Goal: Task Accomplishment & Management: Manage account settings

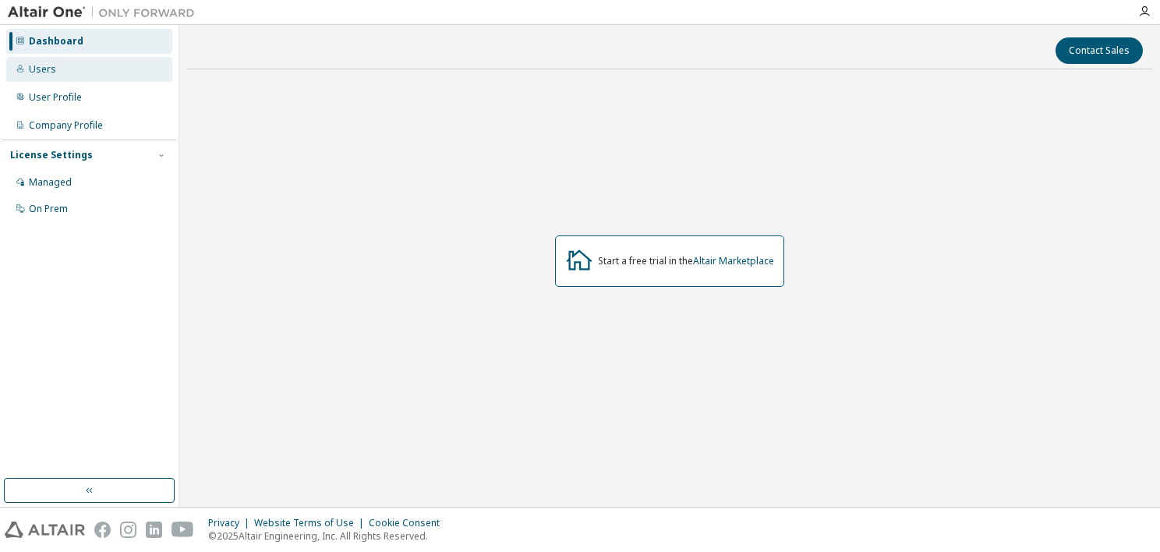
click at [37, 72] on div "Users" at bounding box center [42, 69] width 27 height 12
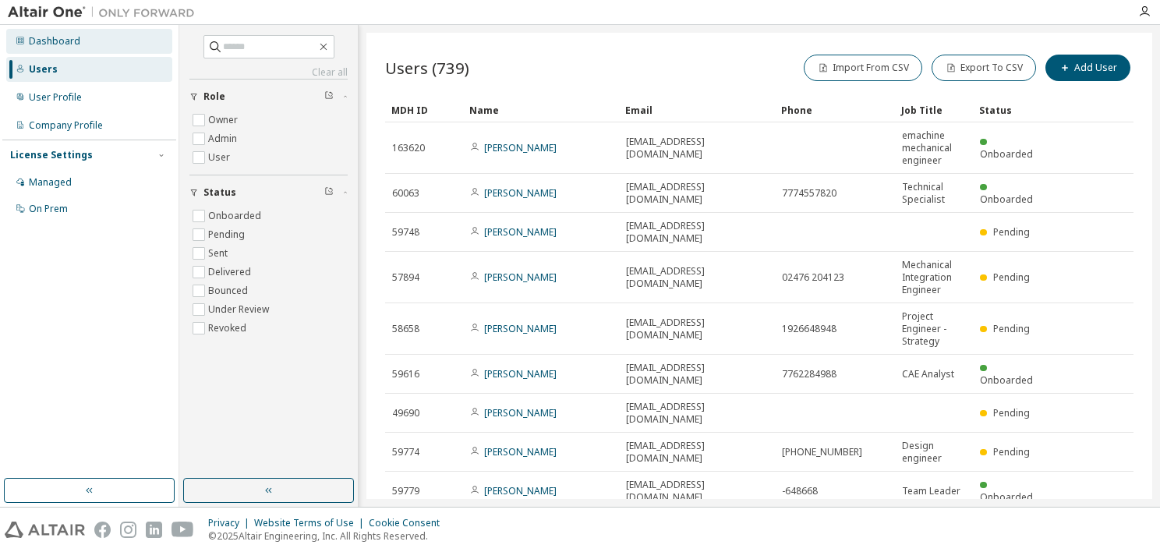
click at [37, 45] on div "Dashboard" at bounding box center [54, 41] width 51 height 12
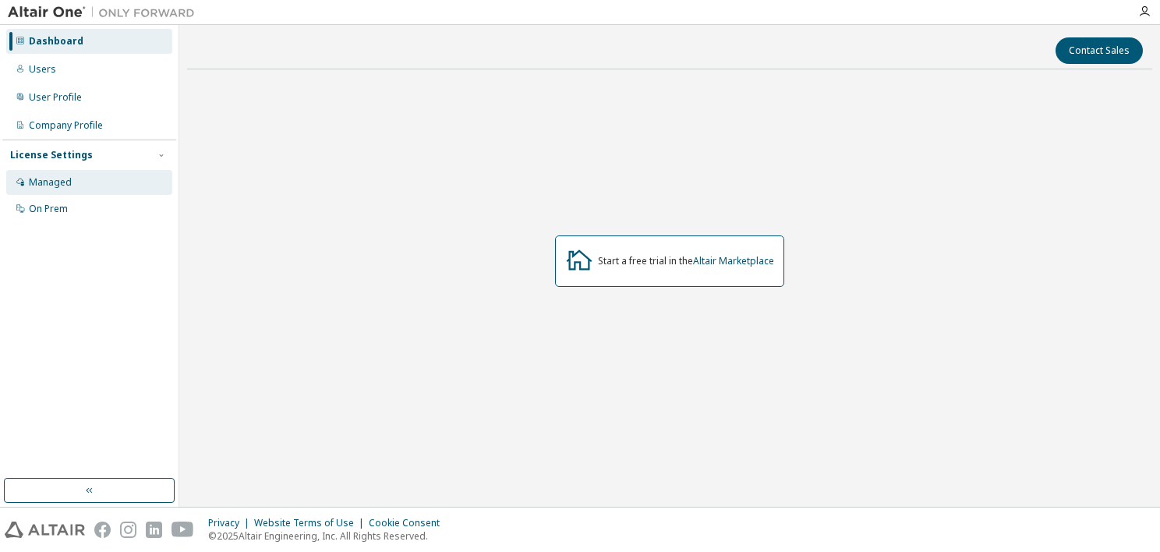
click at [54, 182] on div "Managed" at bounding box center [50, 182] width 43 height 12
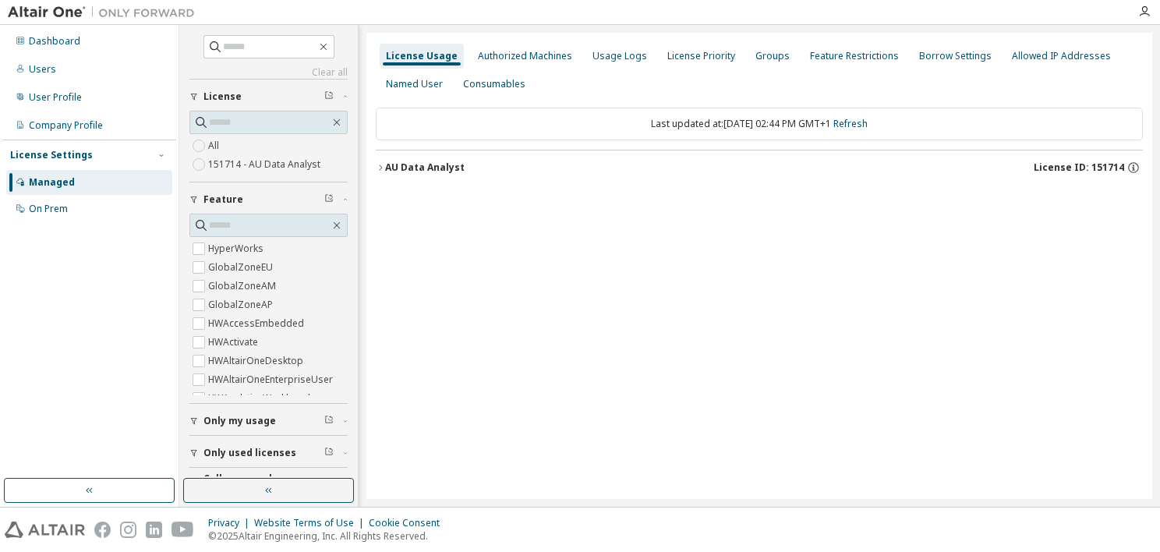
click at [382, 171] on icon "button" at bounding box center [380, 167] width 9 height 9
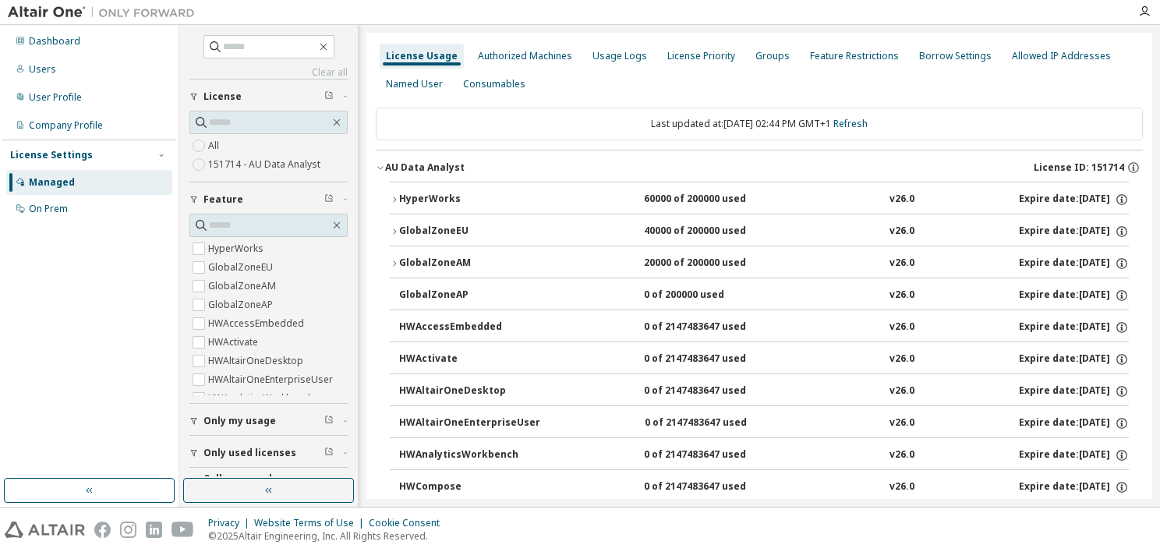
click at [393, 196] on icon "button" at bounding box center [394, 199] width 9 height 9
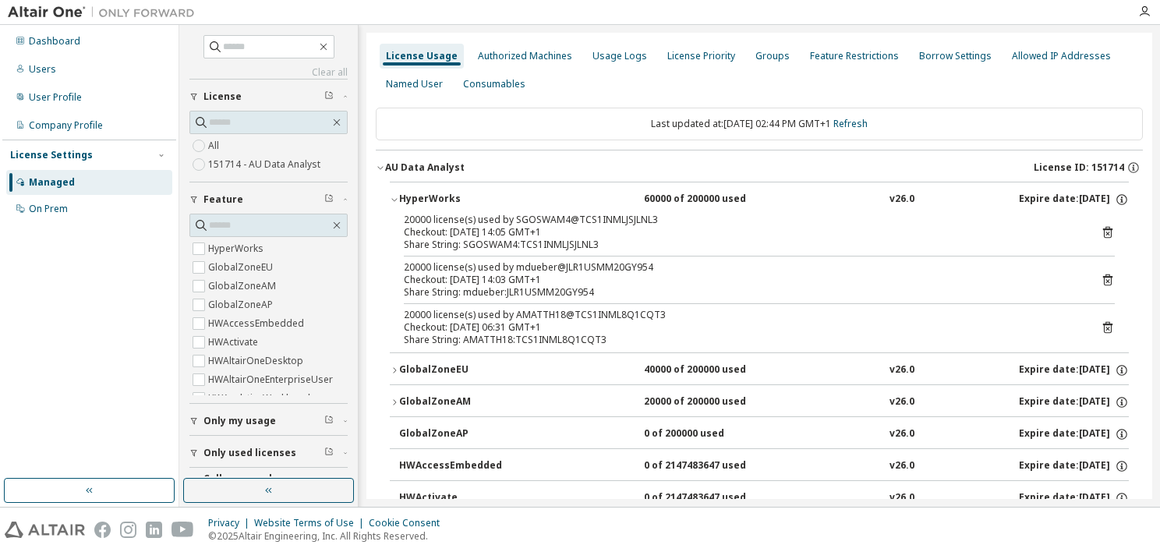
click at [395, 197] on icon "button" at bounding box center [394, 199] width 9 height 9
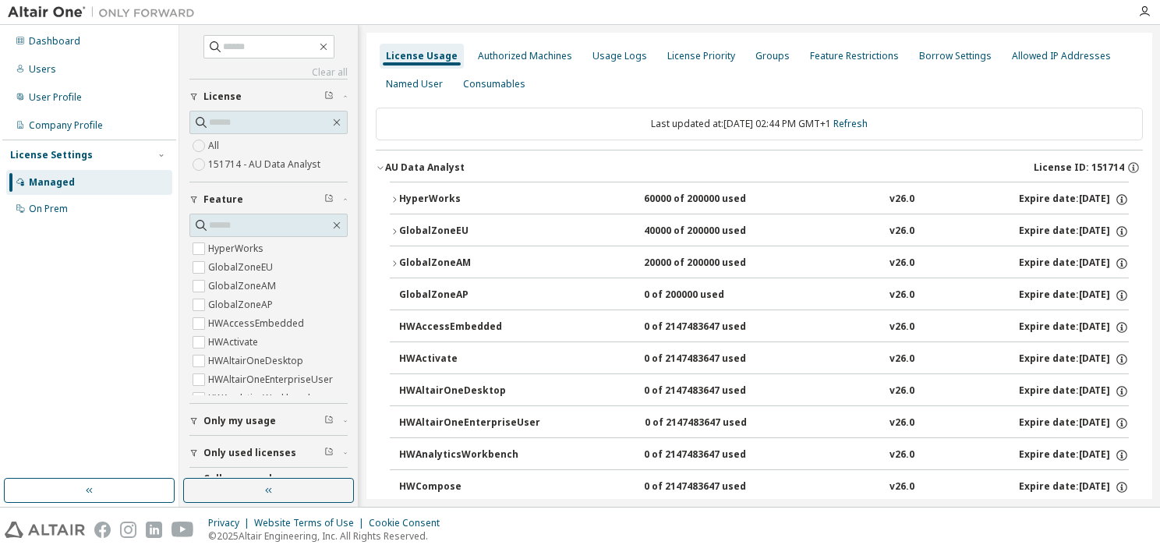
click at [387, 167] on div "AU Data Analyst" at bounding box center [425, 167] width 80 height 12
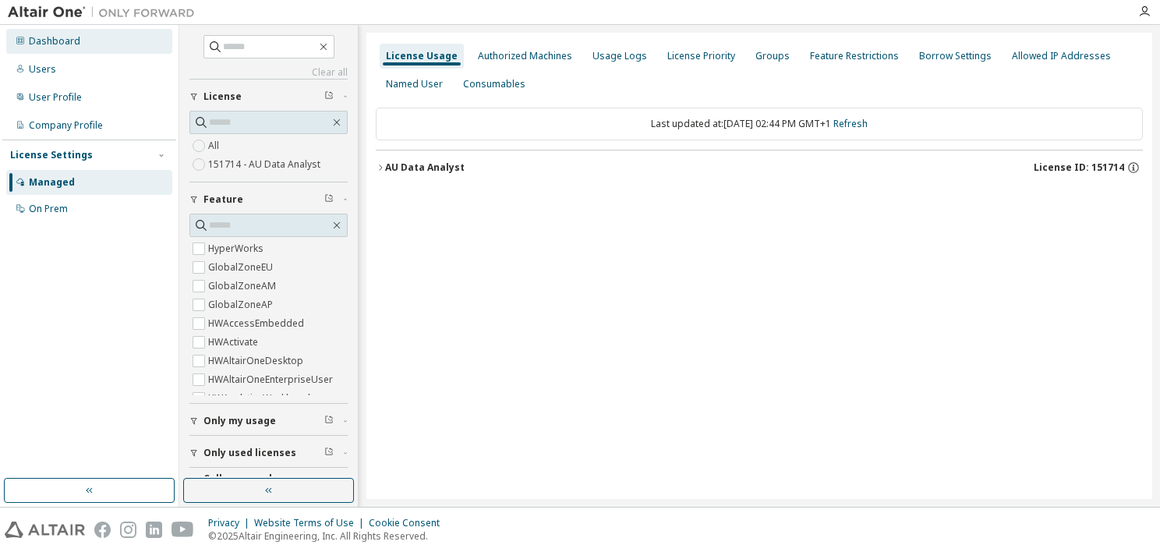
click at [47, 31] on div "Dashboard" at bounding box center [89, 41] width 166 height 25
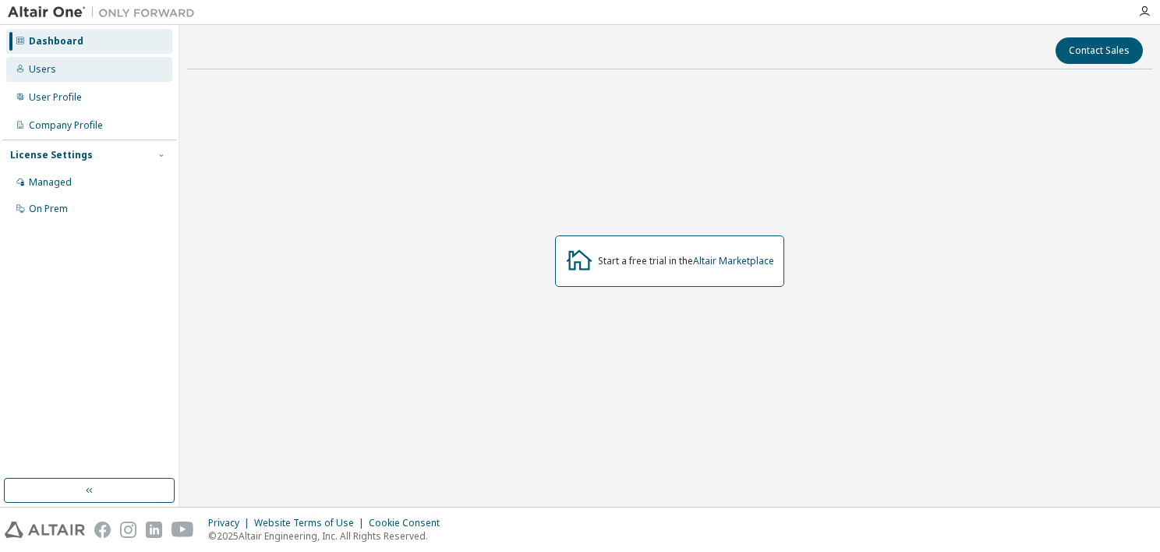
click at [49, 61] on div "Users" at bounding box center [89, 69] width 166 height 25
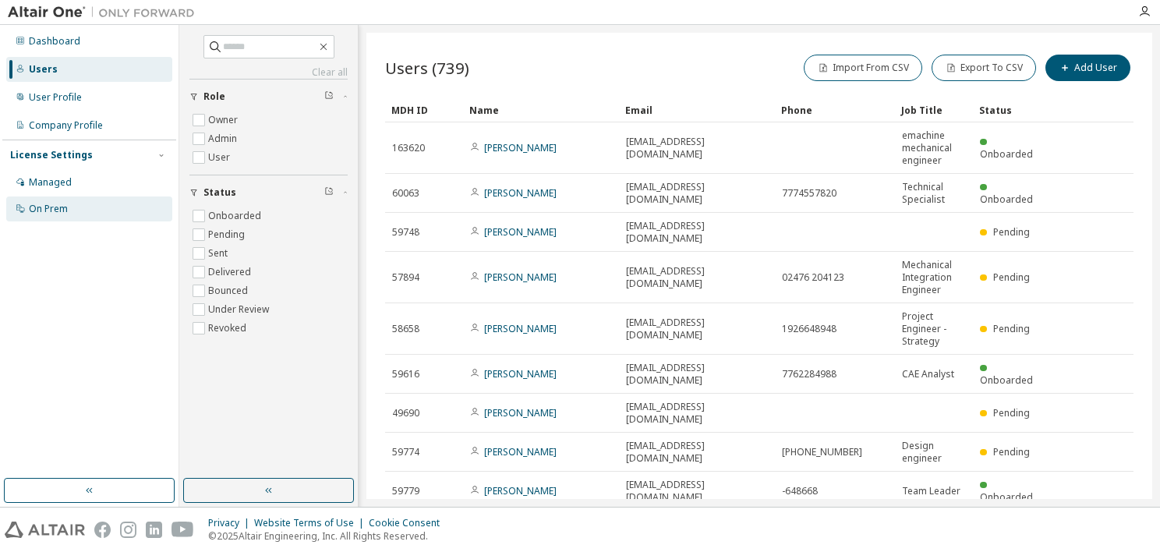
click at [53, 218] on div "On Prem" at bounding box center [89, 208] width 166 height 25
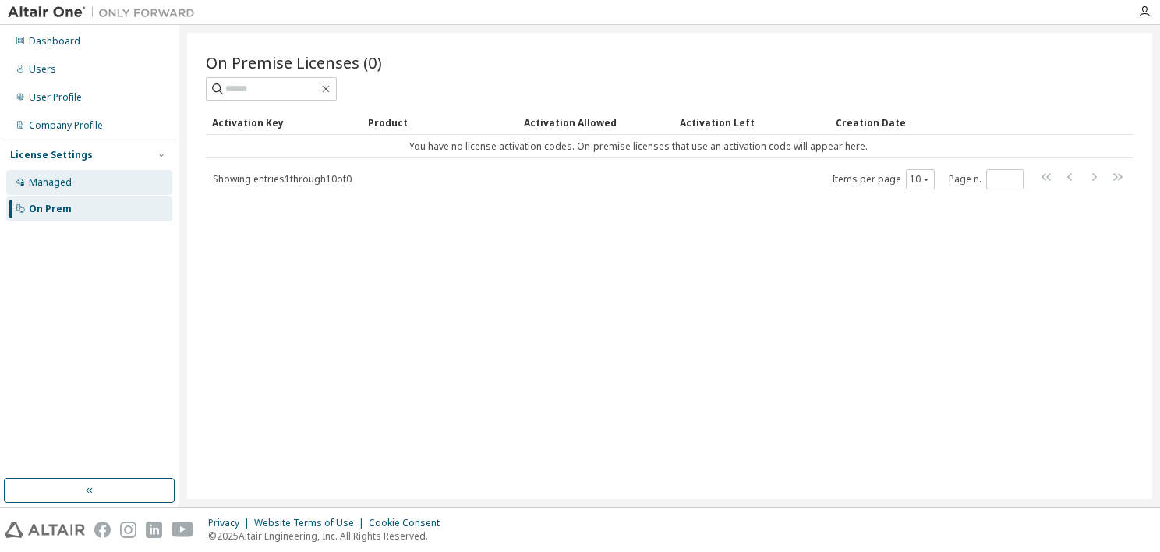
click at [58, 191] on div "Managed" at bounding box center [89, 182] width 166 height 25
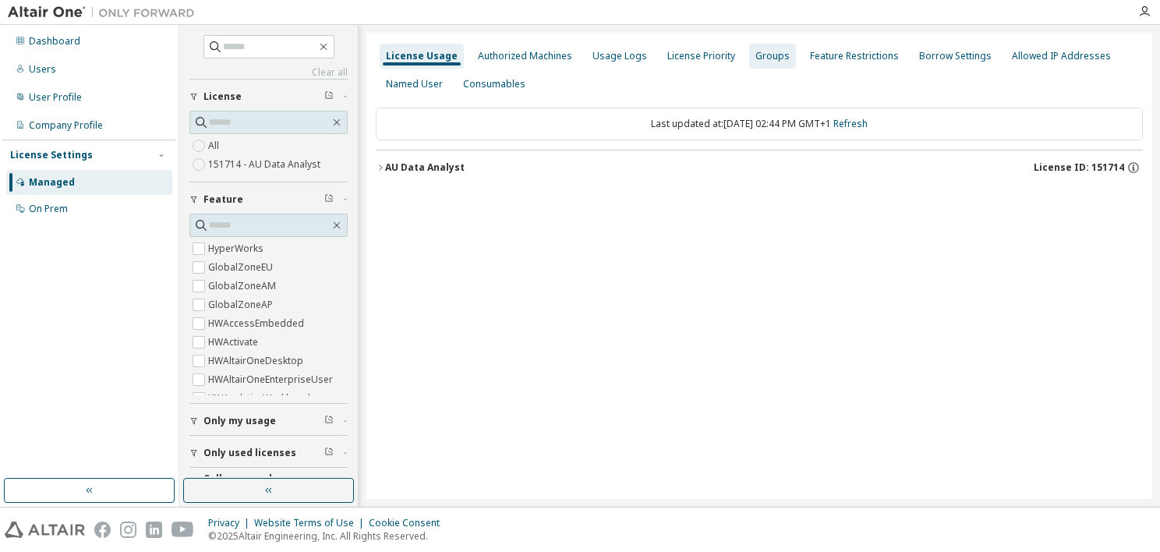
click at [766, 58] on div "Groups" at bounding box center [772, 56] width 34 height 12
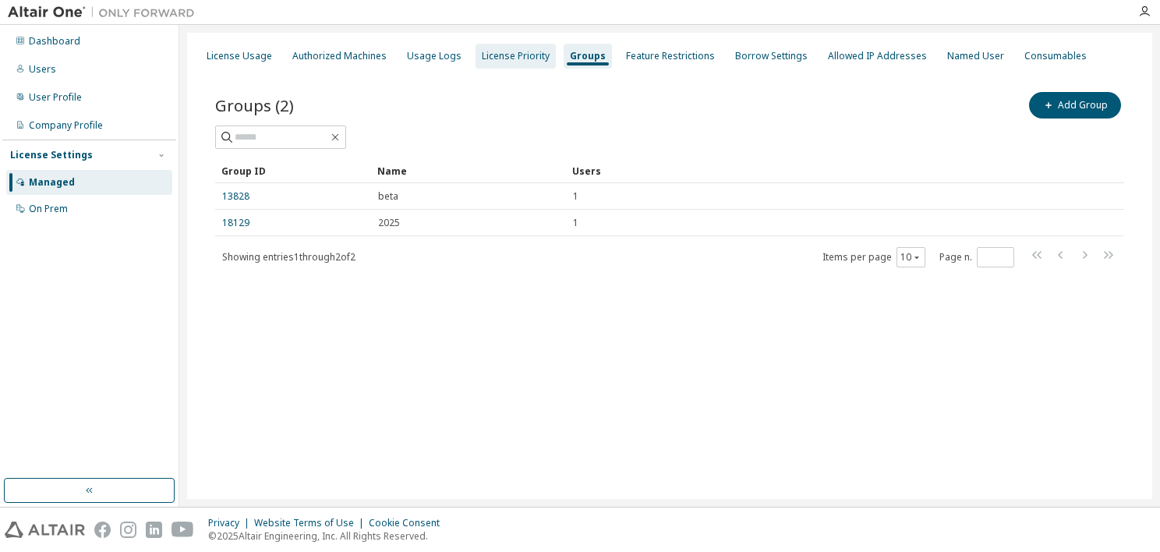
click at [494, 58] on div "License Priority" at bounding box center [516, 56] width 68 height 12
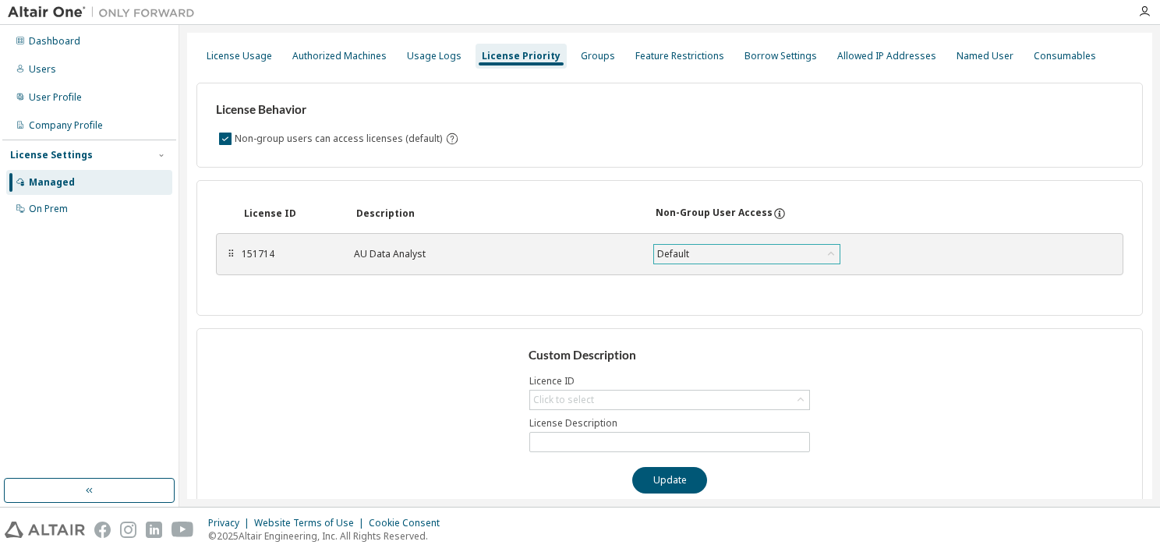
click at [773, 252] on div "Default" at bounding box center [747, 254] width 186 height 19
click at [594, 59] on div "Groups" at bounding box center [598, 56] width 34 height 12
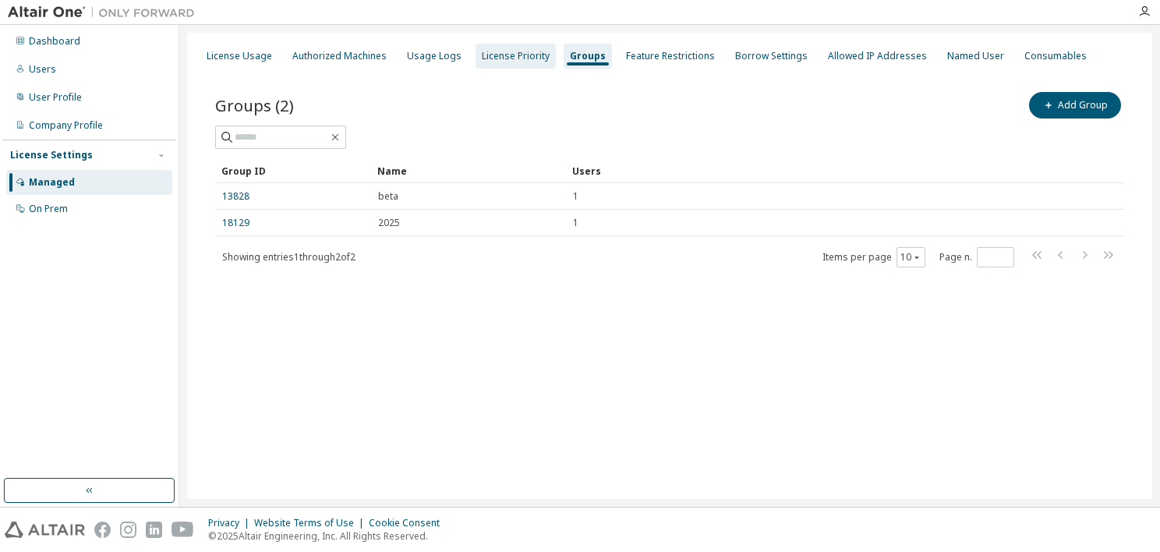
click at [487, 56] on div "License Priority" at bounding box center [516, 56] width 68 height 12
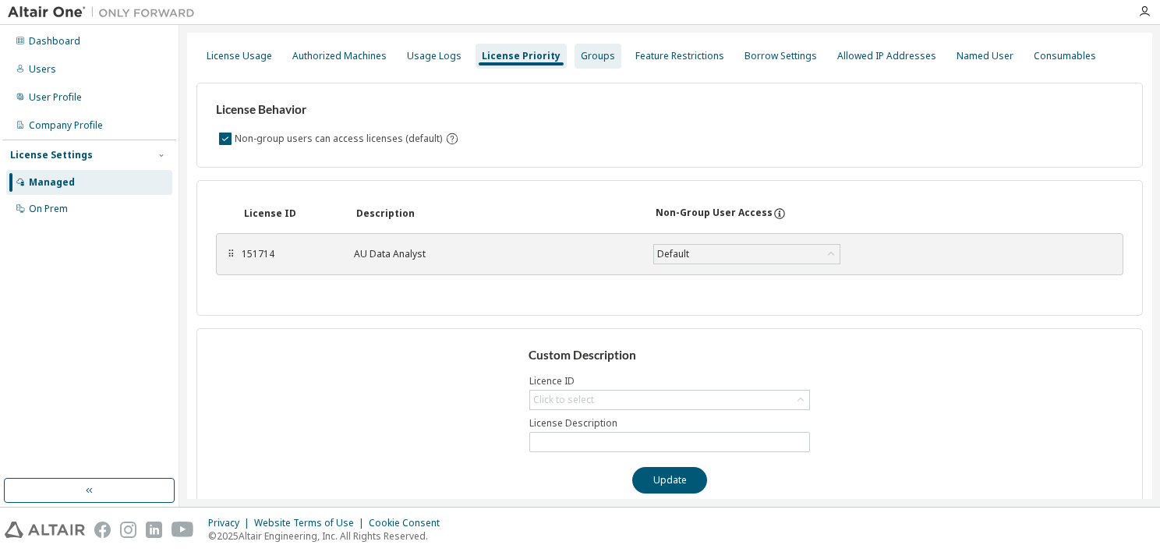
click at [581, 54] on div "Groups" at bounding box center [598, 56] width 34 height 12
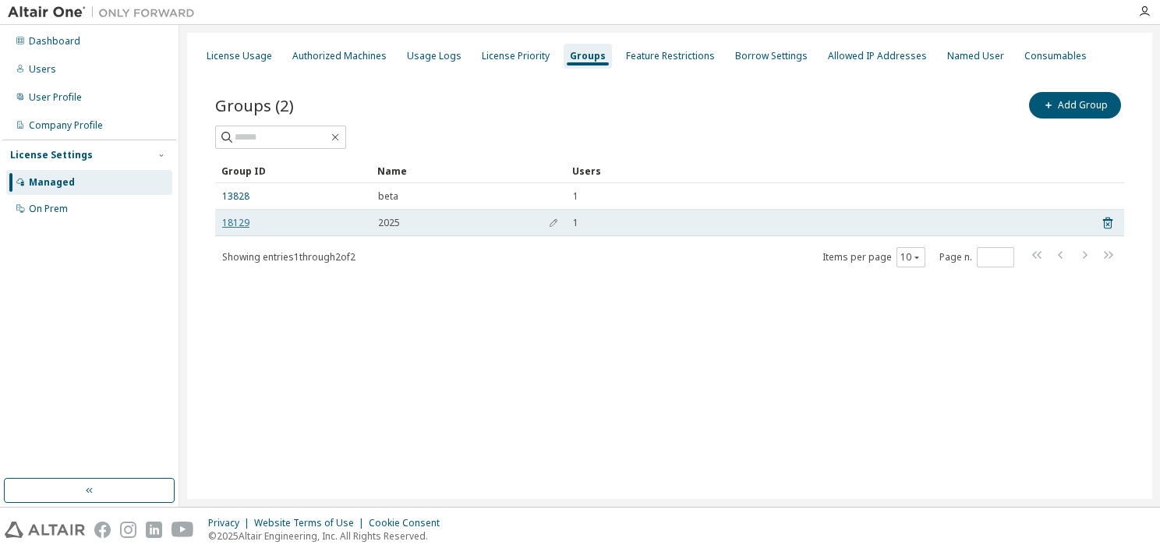
click at [243, 225] on link "18129" at bounding box center [235, 223] width 27 height 12
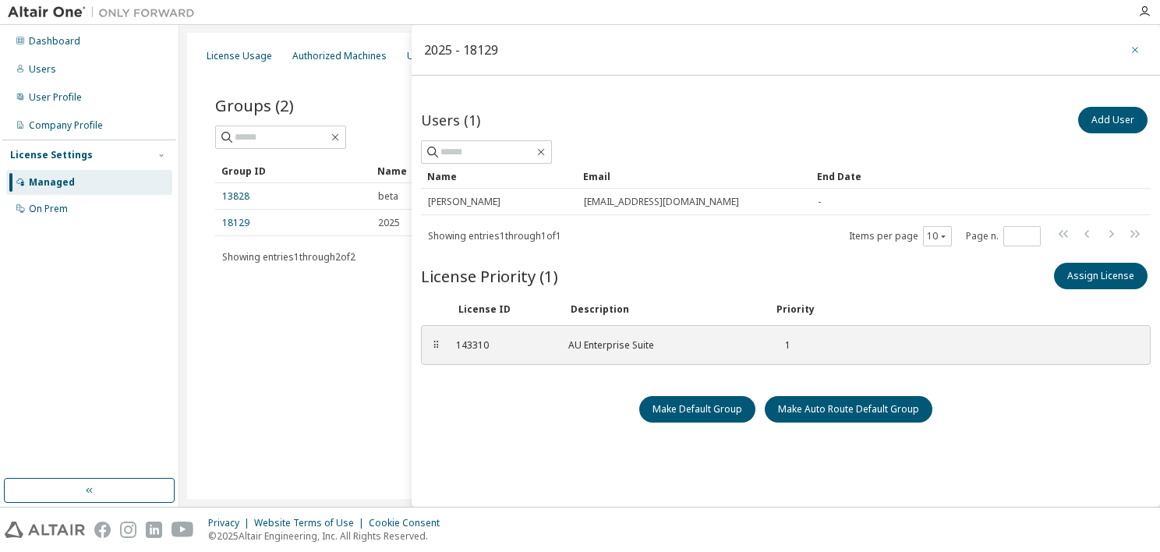
click at [1123, 56] on button "button" at bounding box center [1135, 49] width 25 height 25
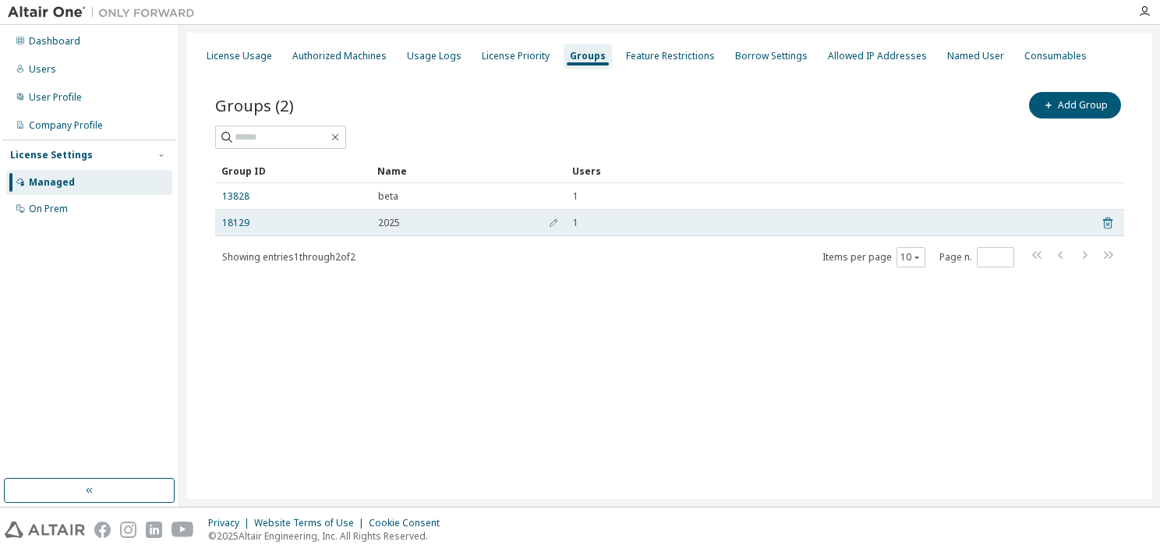
click at [1107, 220] on icon at bounding box center [1108, 223] width 14 height 19
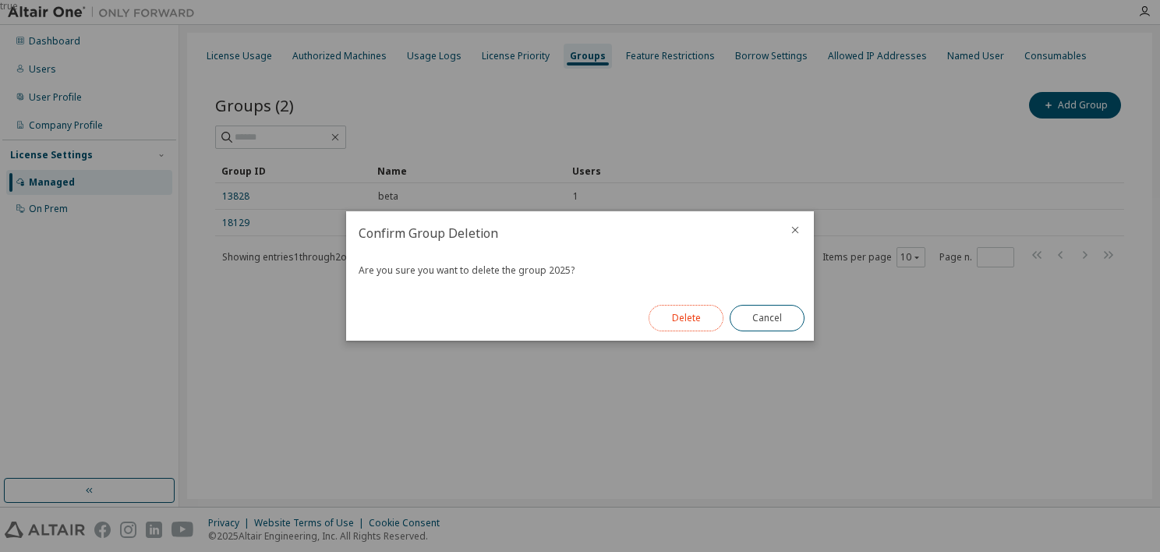
click at [685, 330] on button "Delete" at bounding box center [686, 318] width 75 height 27
click at [817, 303] on div "true" at bounding box center [580, 276] width 1160 height 552
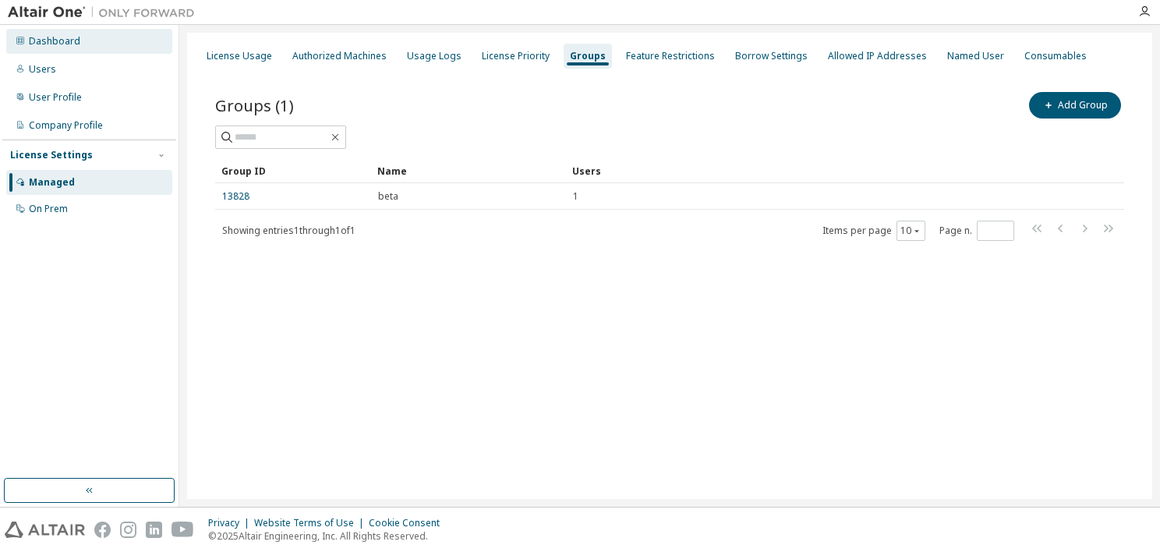
click at [51, 44] on div "Dashboard" at bounding box center [54, 41] width 51 height 12
